Goal: Task Accomplishment & Management: Manage account settings

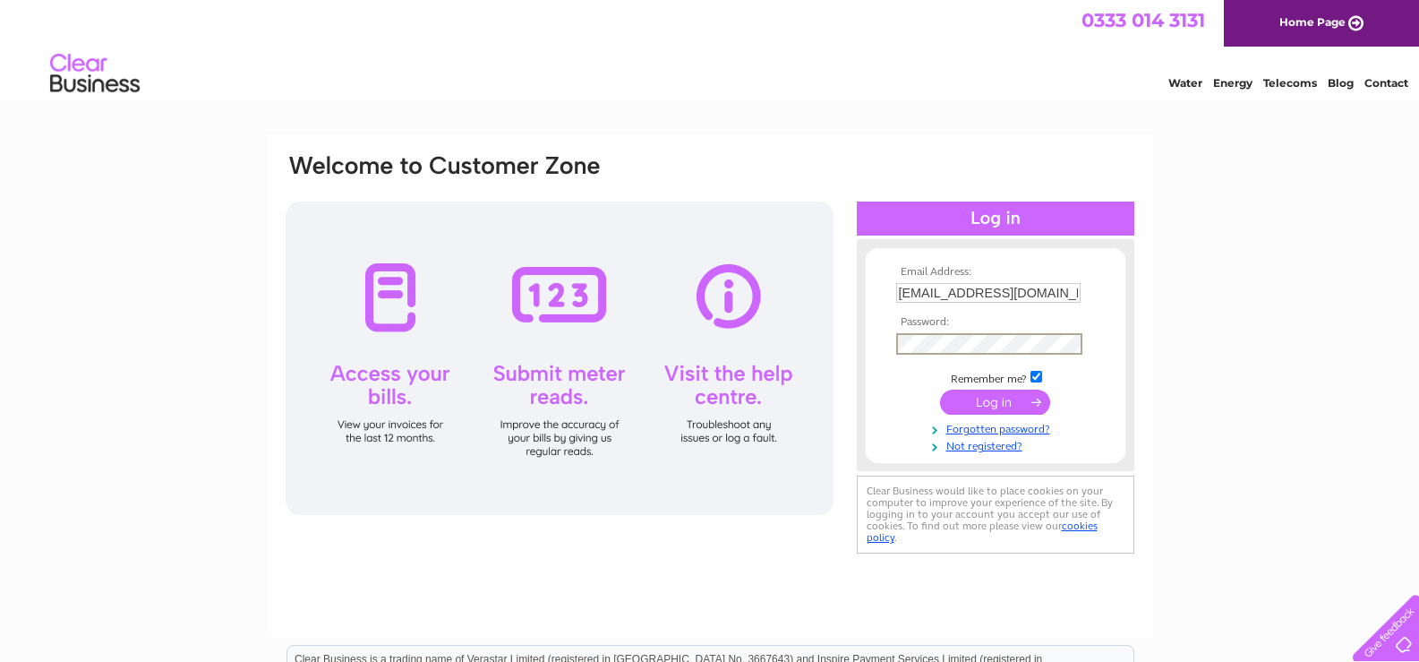
click at [1042, 379] on input "checkbox" at bounding box center [1037, 377] width 12 height 12
checkbox input "false"
click at [1014, 403] on input "submit" at bounding box center [995, 400] width 110 height 25
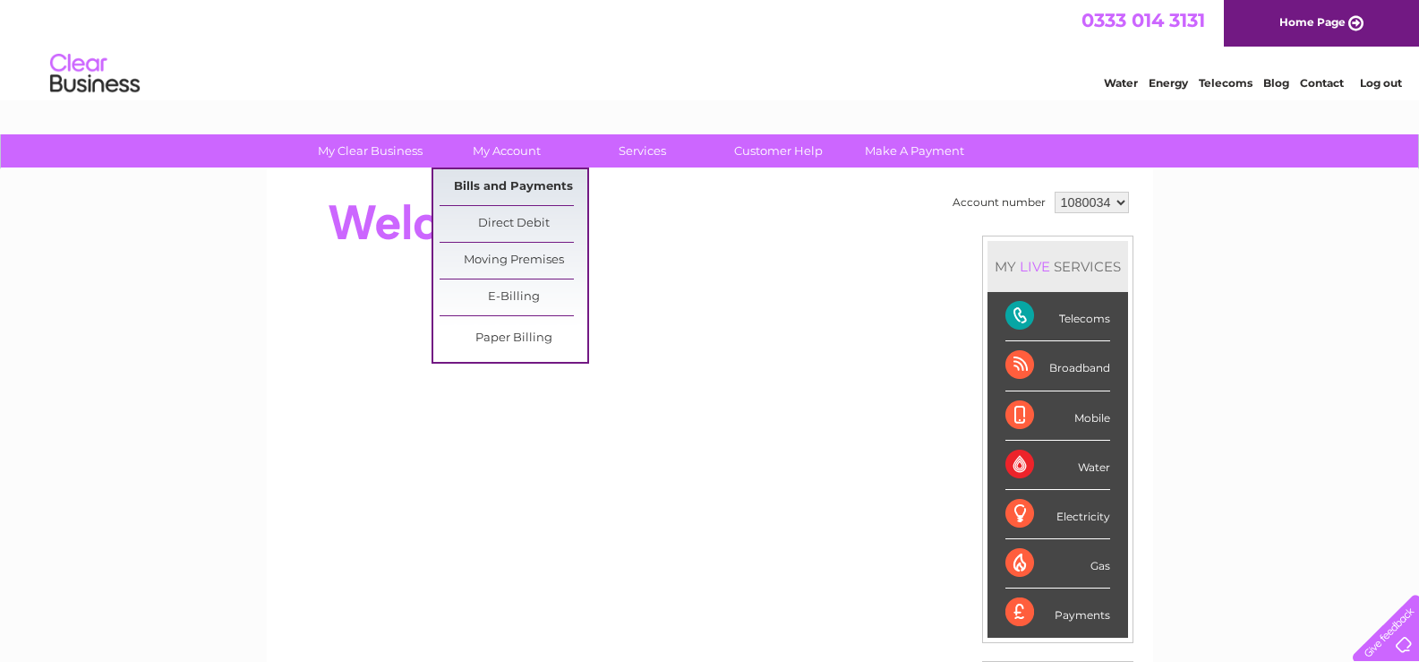
click at [505, 183] on link "Bills and Payments" at bounding box center [514, 187] width 148 height 36
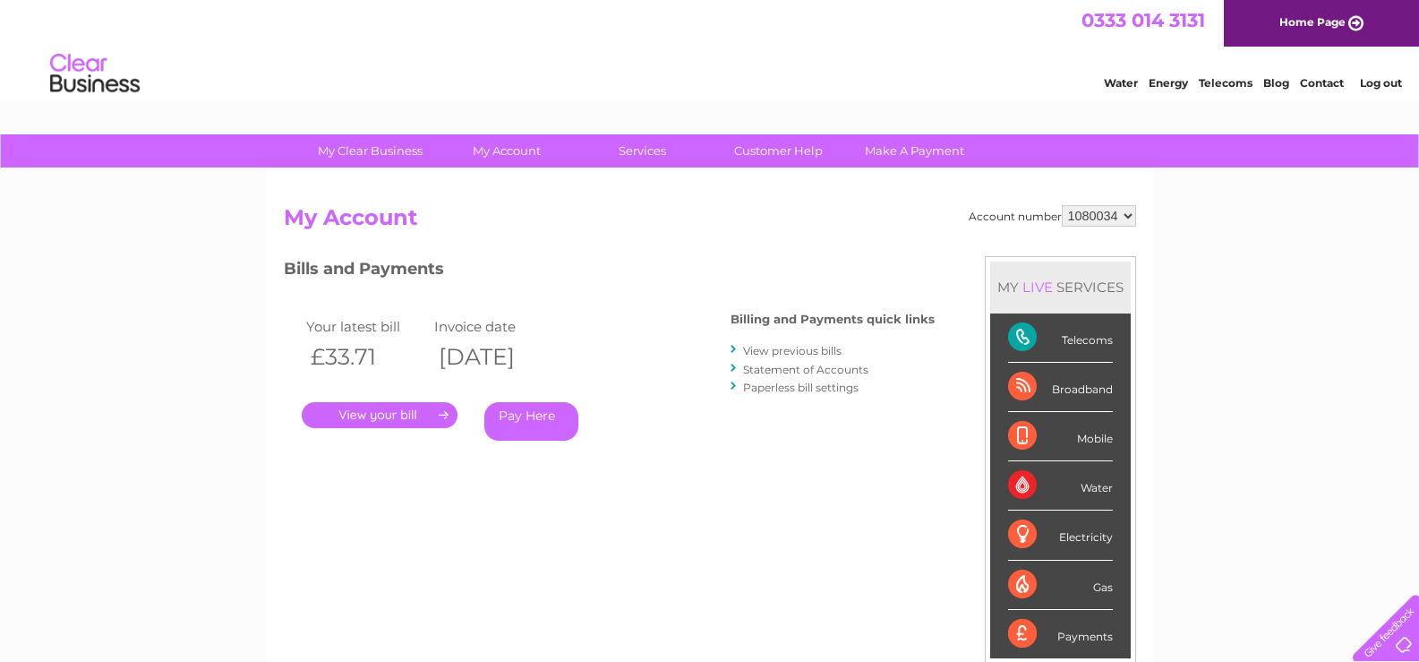
click at [400, 416] on link "." at bounding box center [380, 415] width 156 height 26
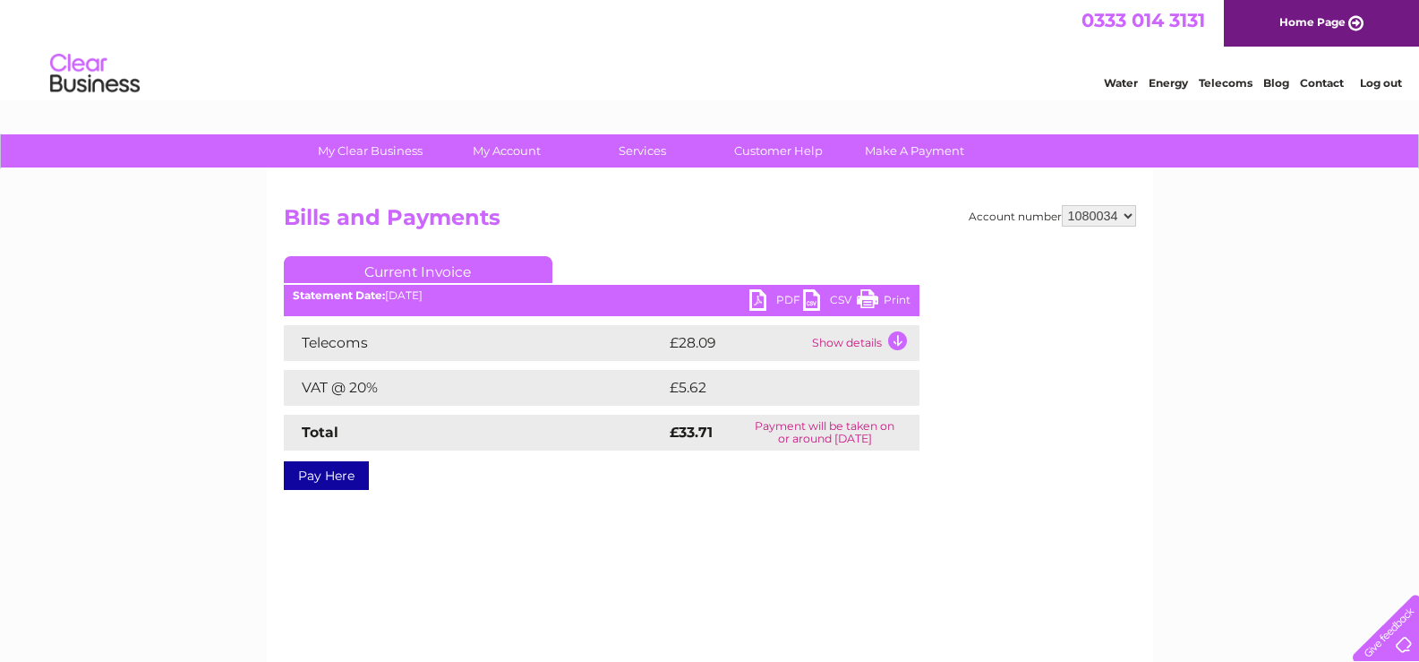
click at [901, 338] on td "Show details" at bounding box center [864, 343] width 112 height 36
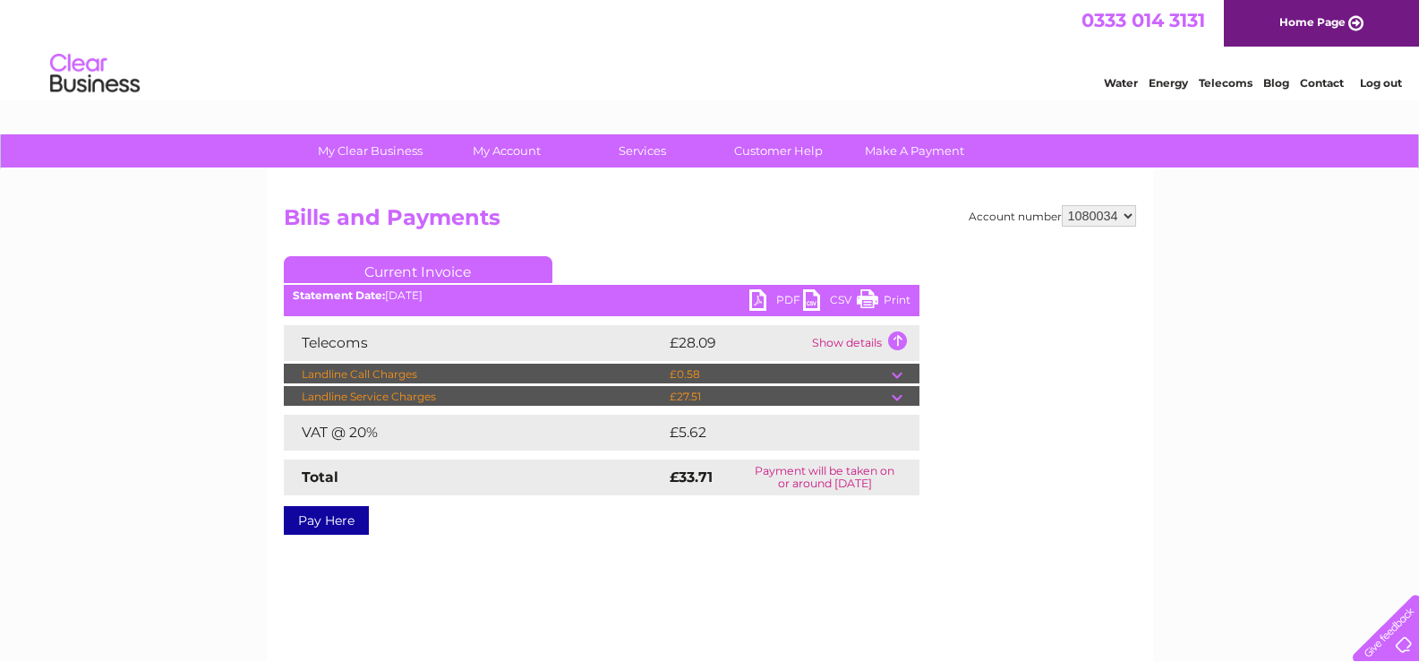
click at [864, 295] on link "Print" at bounding box center [884, 302] width 54 height 26
click at [1379, 83] on link "Log out" at bounding box center [1381, 82] width 42 height 13
